Goal: Transaction & Acquisition: Purchase product/service

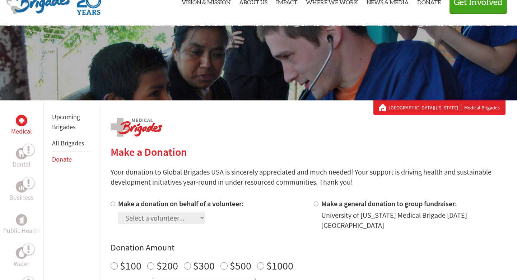
scroll to position [8, 0]
